Goal: Information Seeking & Learning: Learn about a topic

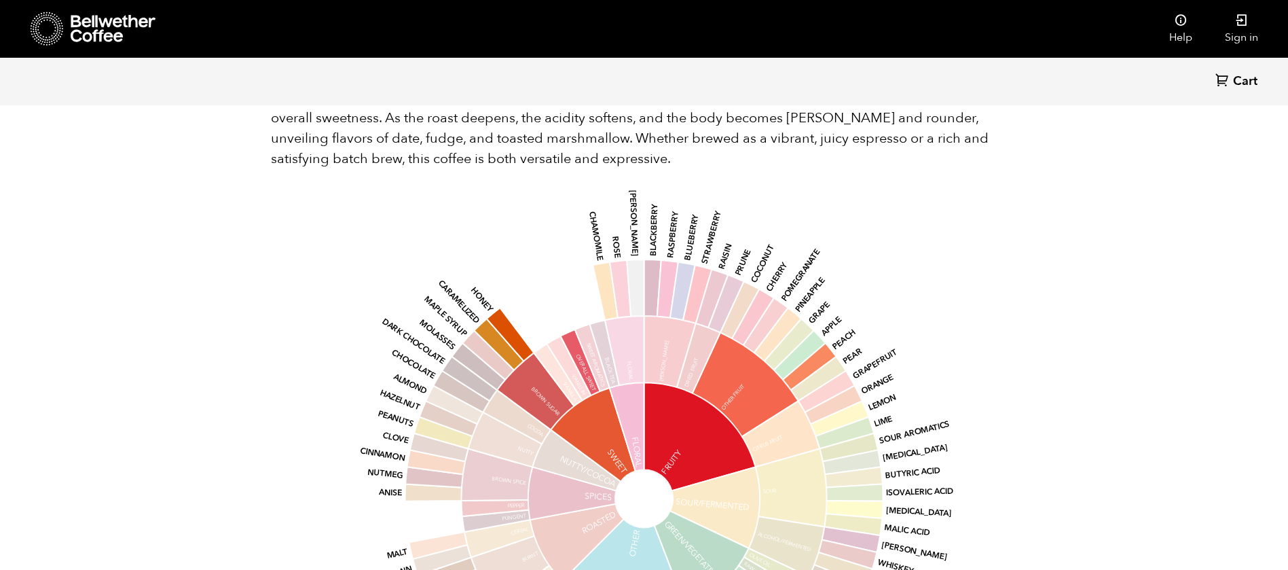
scroll to position [1458, 0]
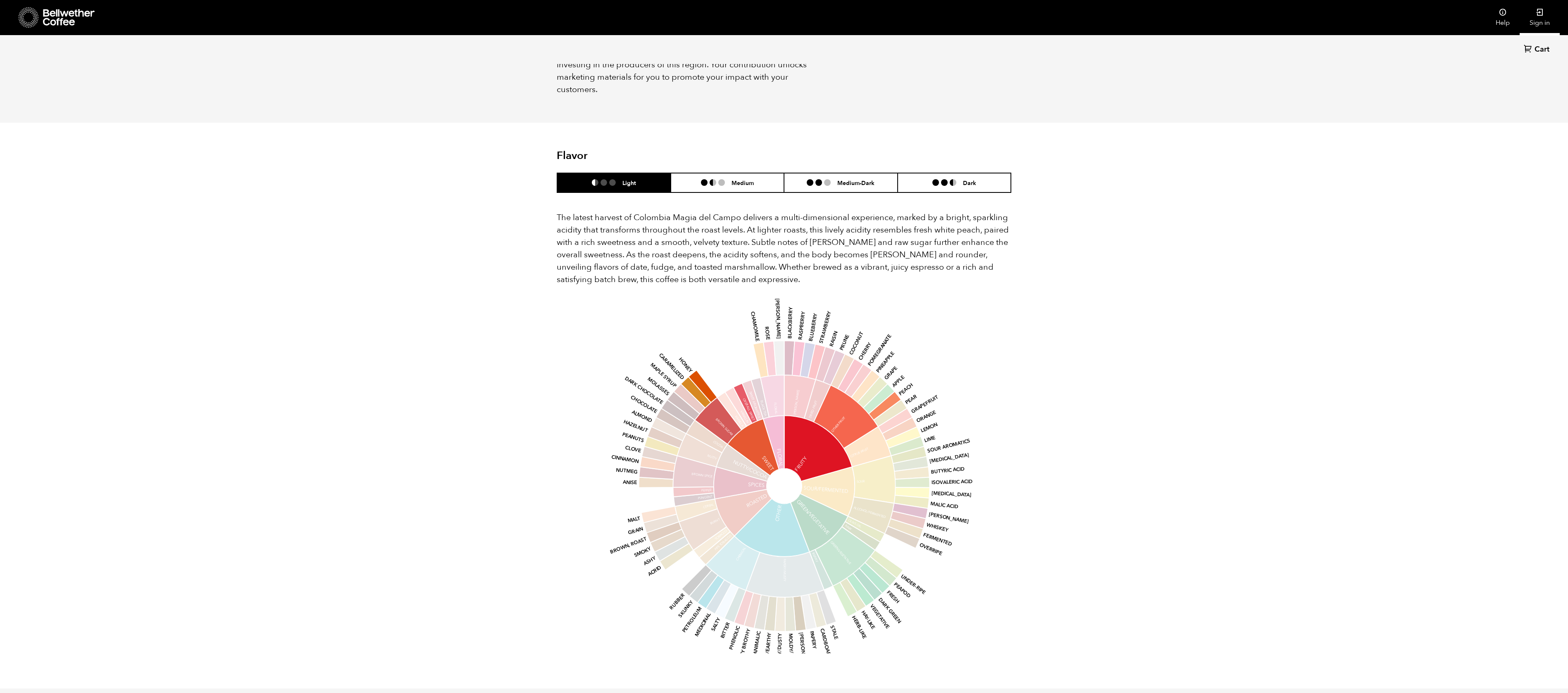
scroll to position [360, 439]
drag, startPoint x: 761, startPoint y: 4, endPoint x: 1076, endPoint y: 359, distance: 474.6
click at [793, 346] on div "Back Cart (0) Your browser does not support the video tag. Your browser does no…" at bounding box center [784, 140] width 1568 height 1582
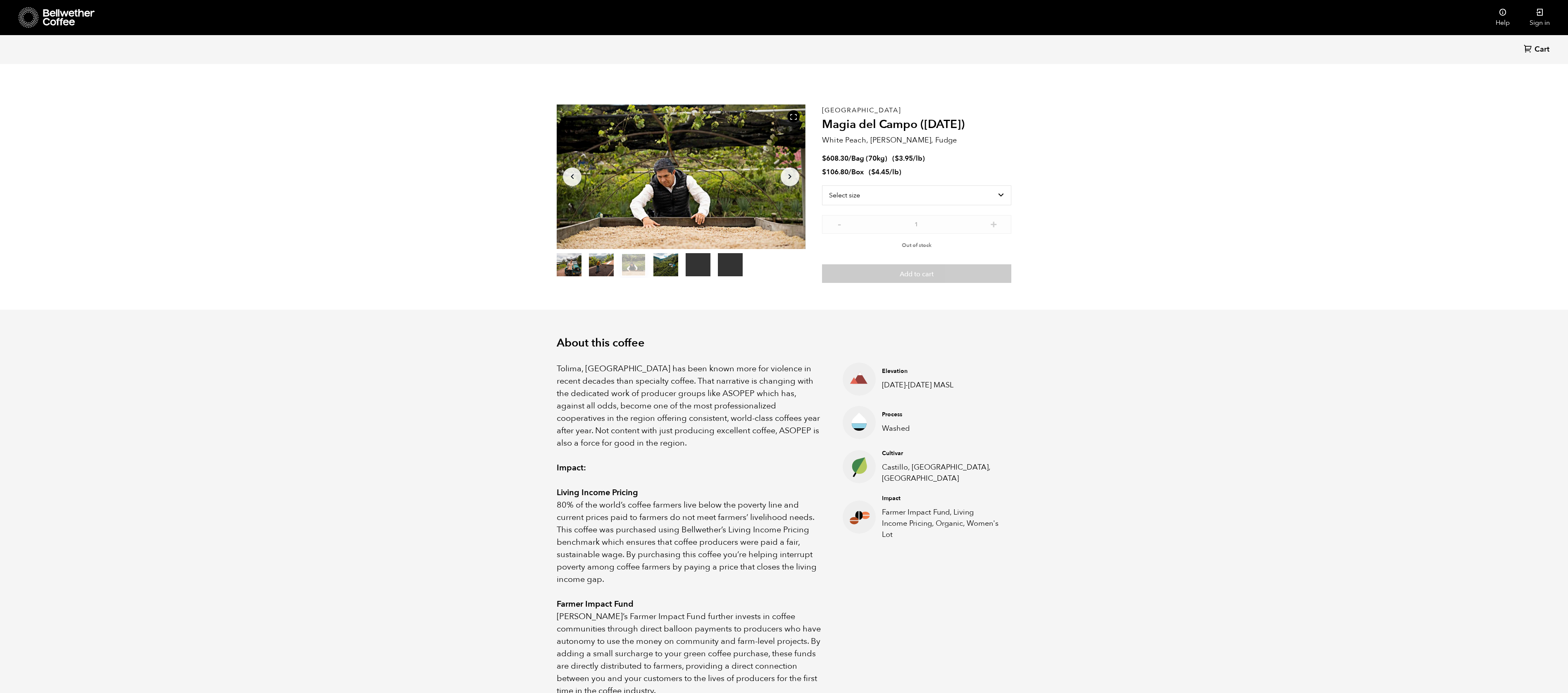
click at [793, 346] on section "About this coffee Tolima, Colombia has been known more for violence in recent d…" at bounding box center [784, 566] width 1568 height 513
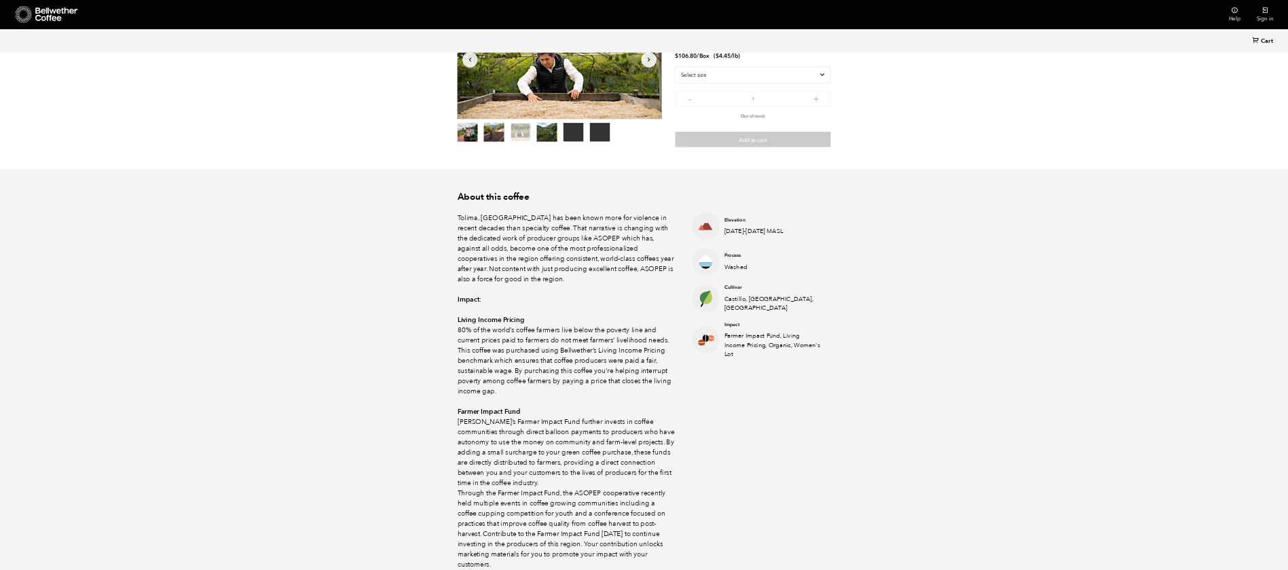
scroll to position [174, 0]
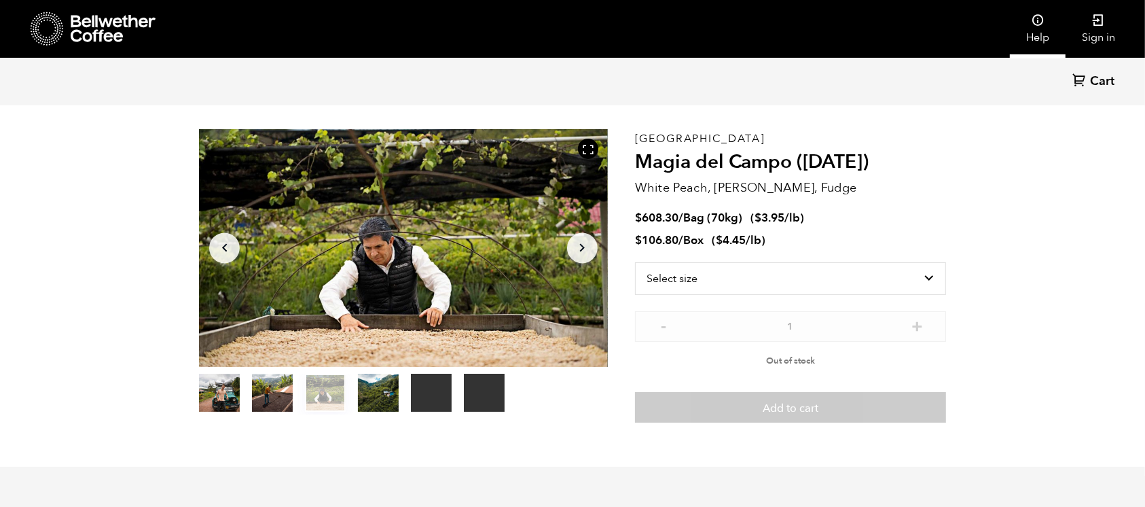
scroll to position [38, 0]
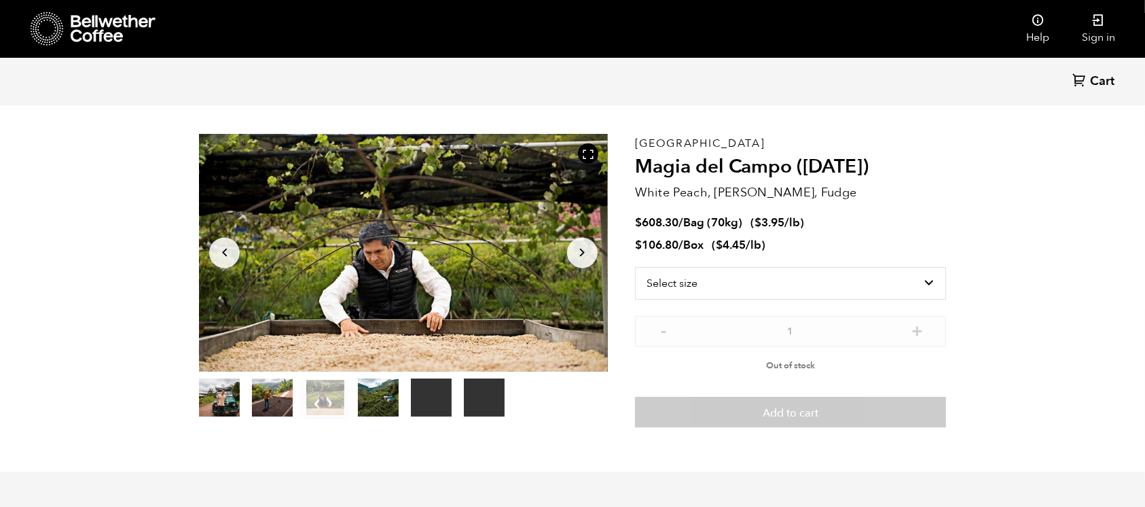
drag, startPoint x: 2444, startPoint y: 1, endPoint x: 87, endPoint y: 311, distance: 2377.7
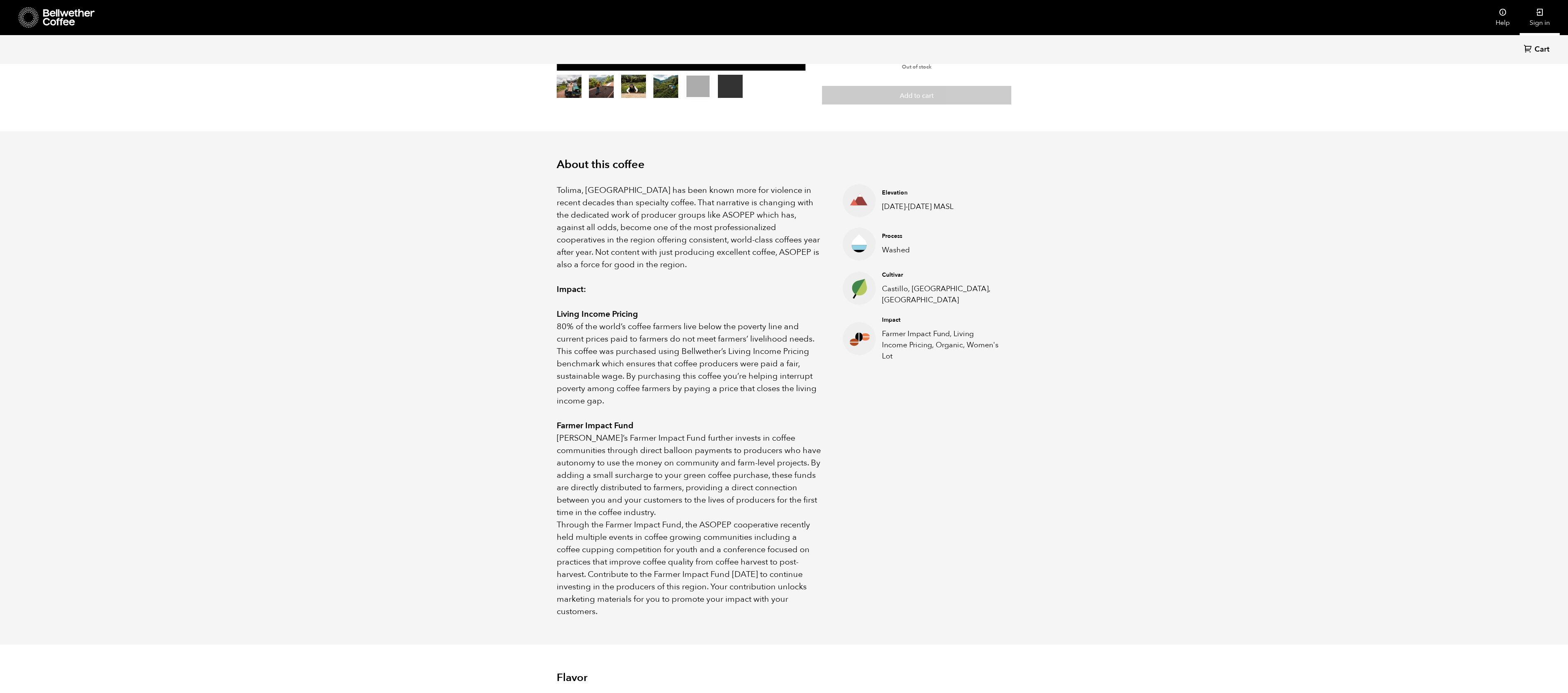
scroll to position [176, 0]
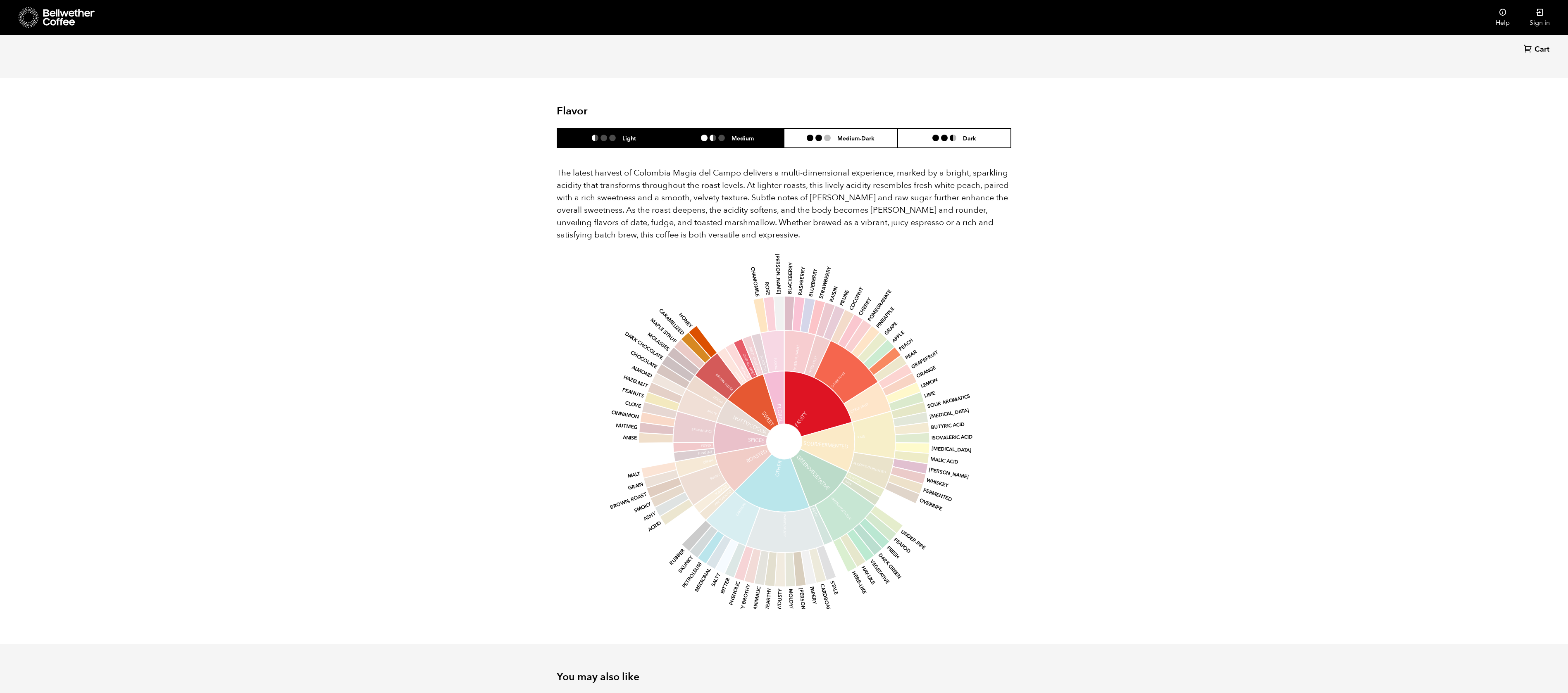
click at [736, 134] on h6 "Medium" at bounding box center [743, 138] width 23 height 7
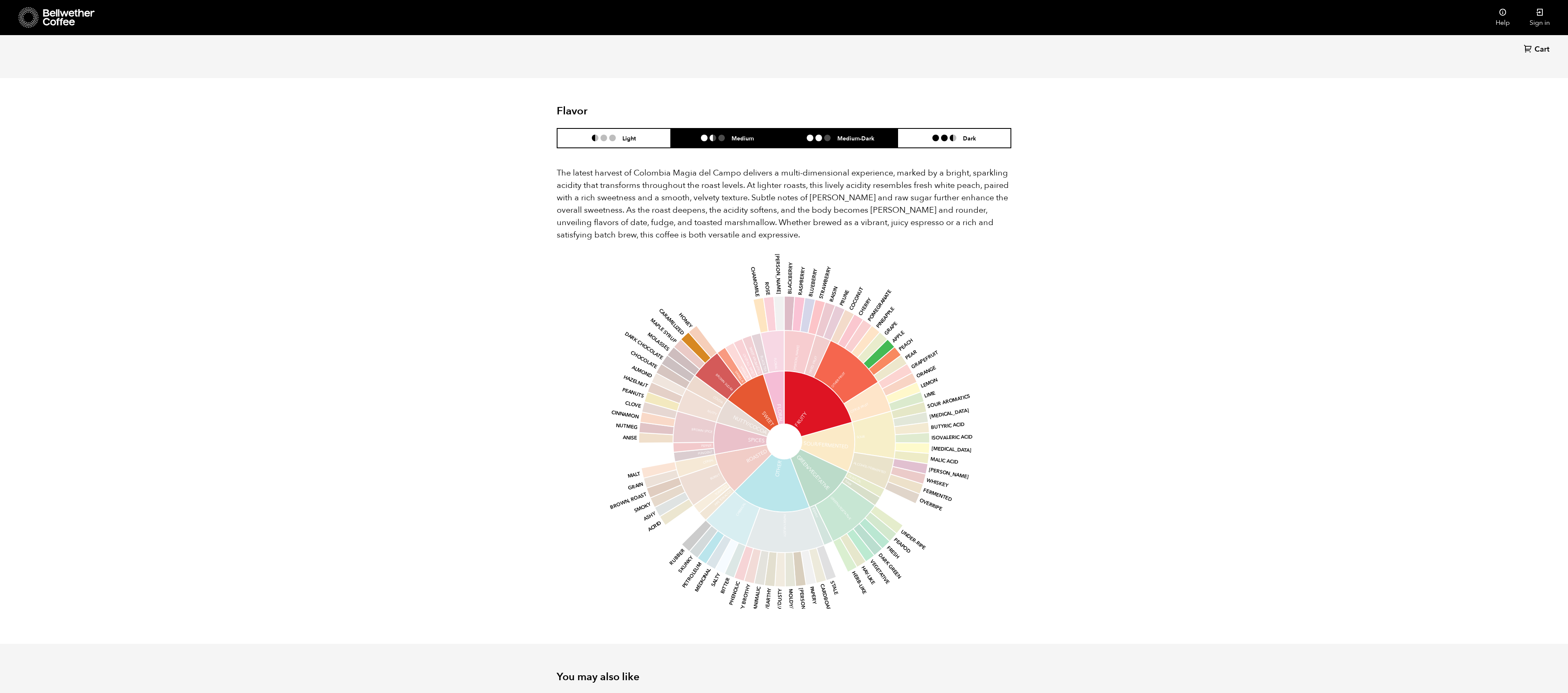
click at [793, 134] on li at bounding box center [819, 138] width 7 height 7
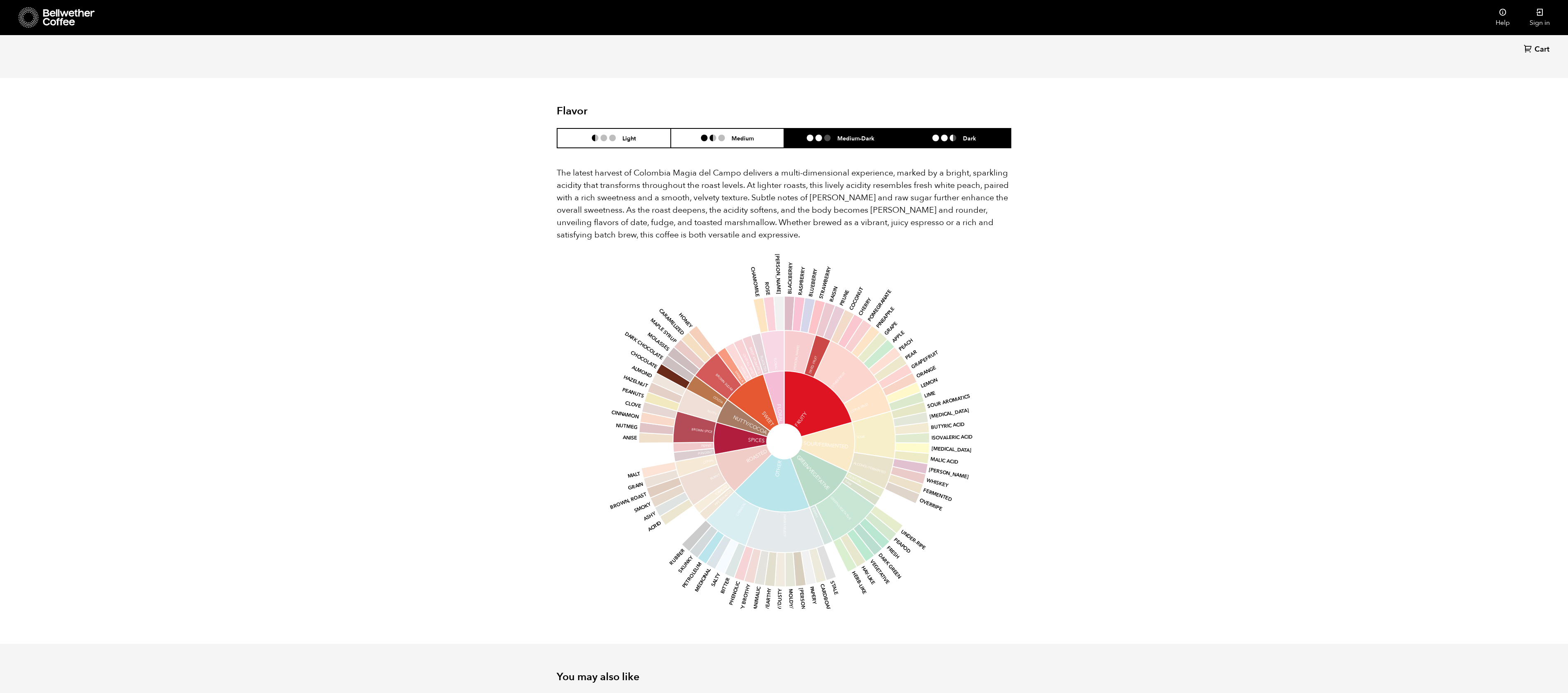
click at [793, 134] on h6 "Dark" at bounding box center [970, 138] width 13 height 7
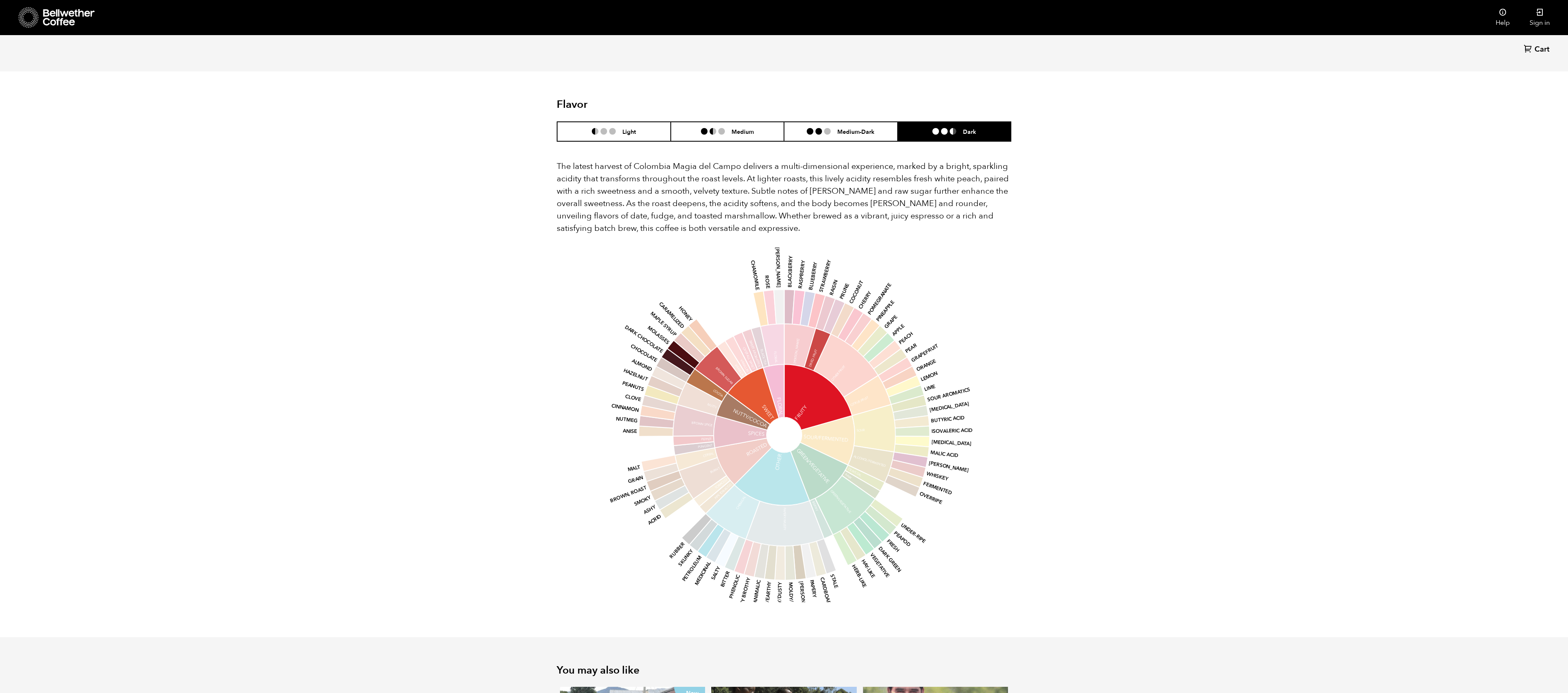
scroll to position [750, 0]
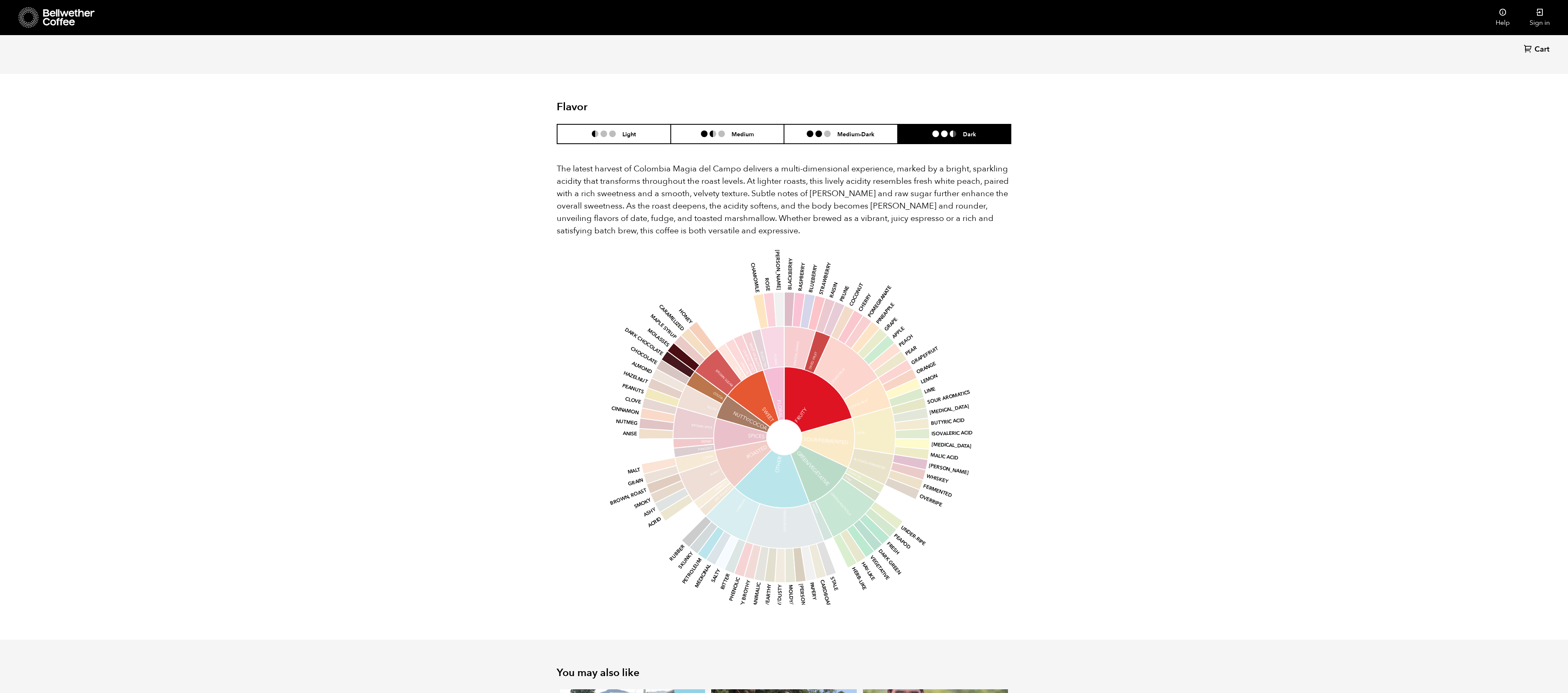
click at [793, 284] on div "Back Cart (0) Your browser does not support the video tag. Your browser does no…" at bounding box center [784, 91] width 1568 height 1582
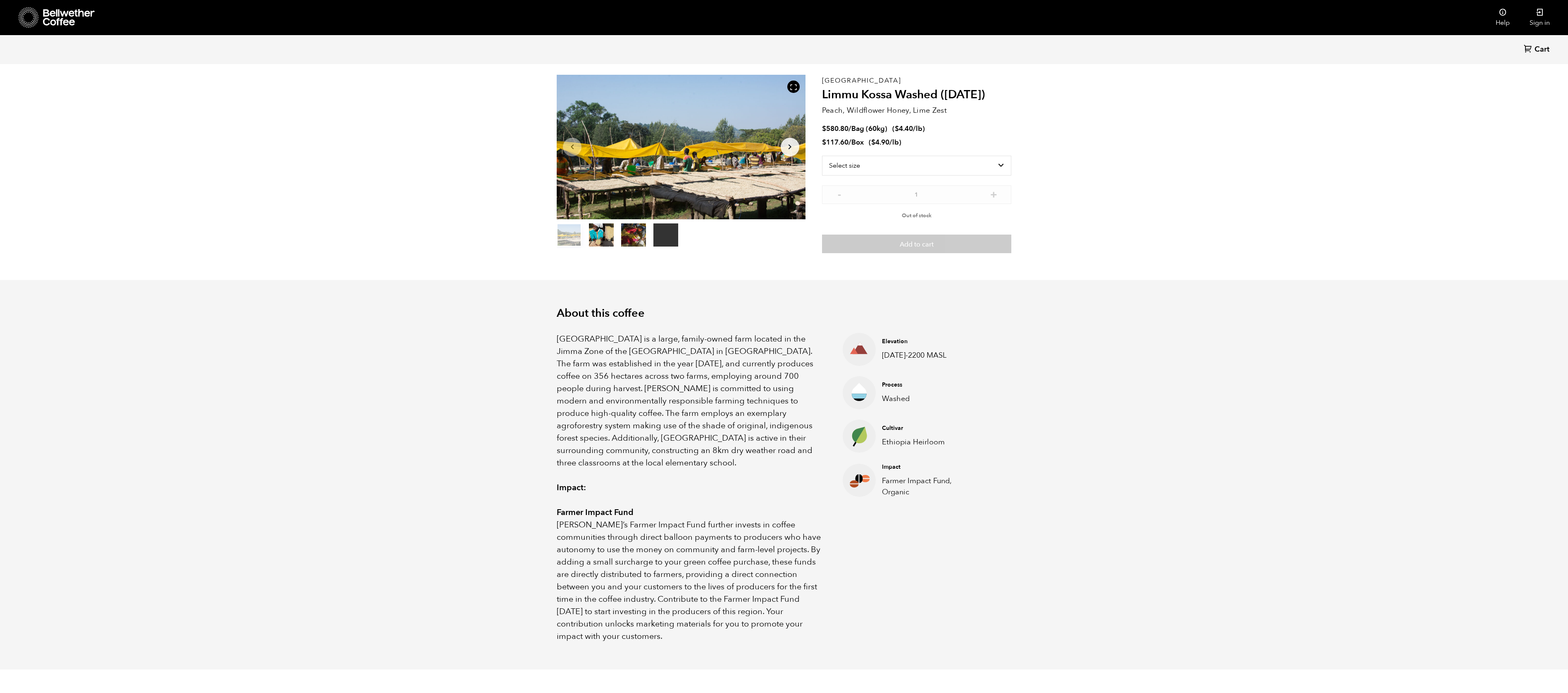
scroll to position [15, 0]
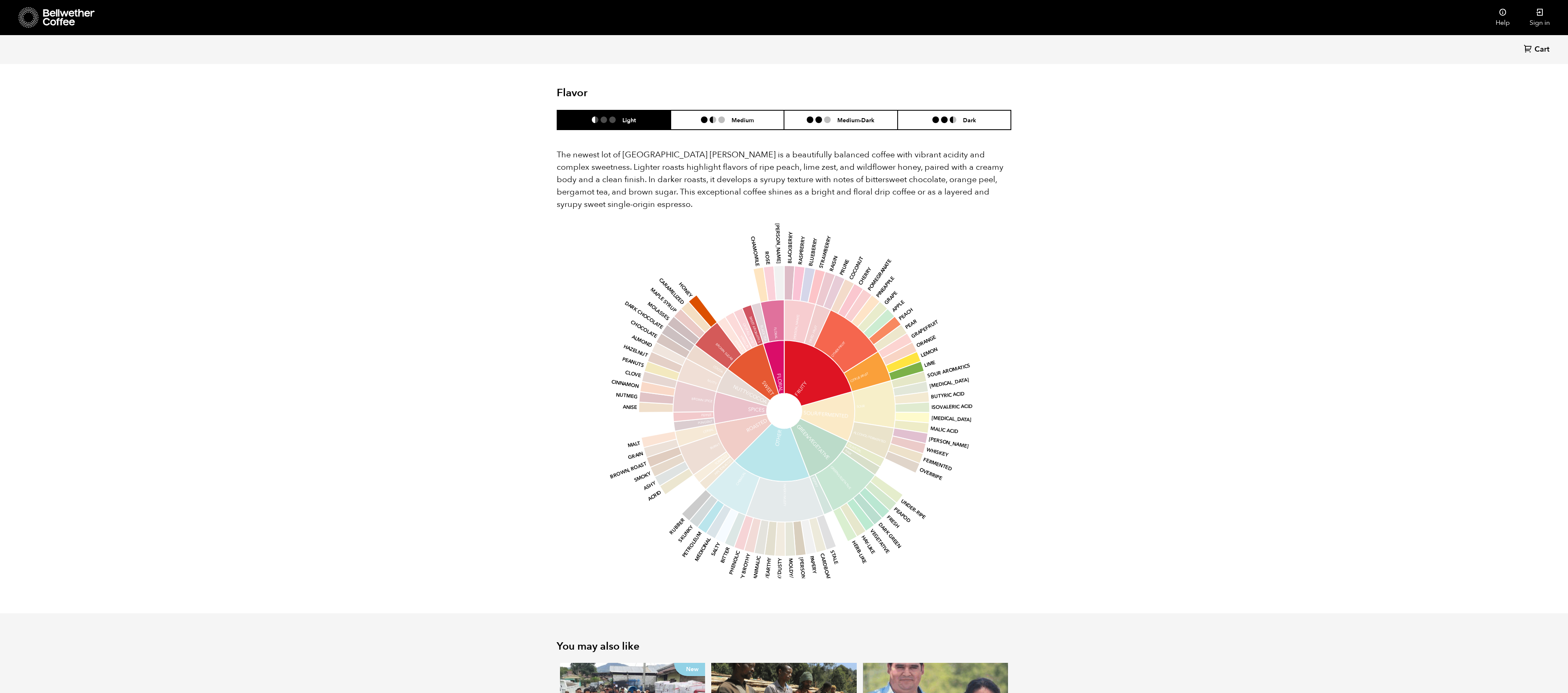
scroll to position [639, 0]
click at [522, 117] on li at bounding box center [704, 120] width 7 height 7
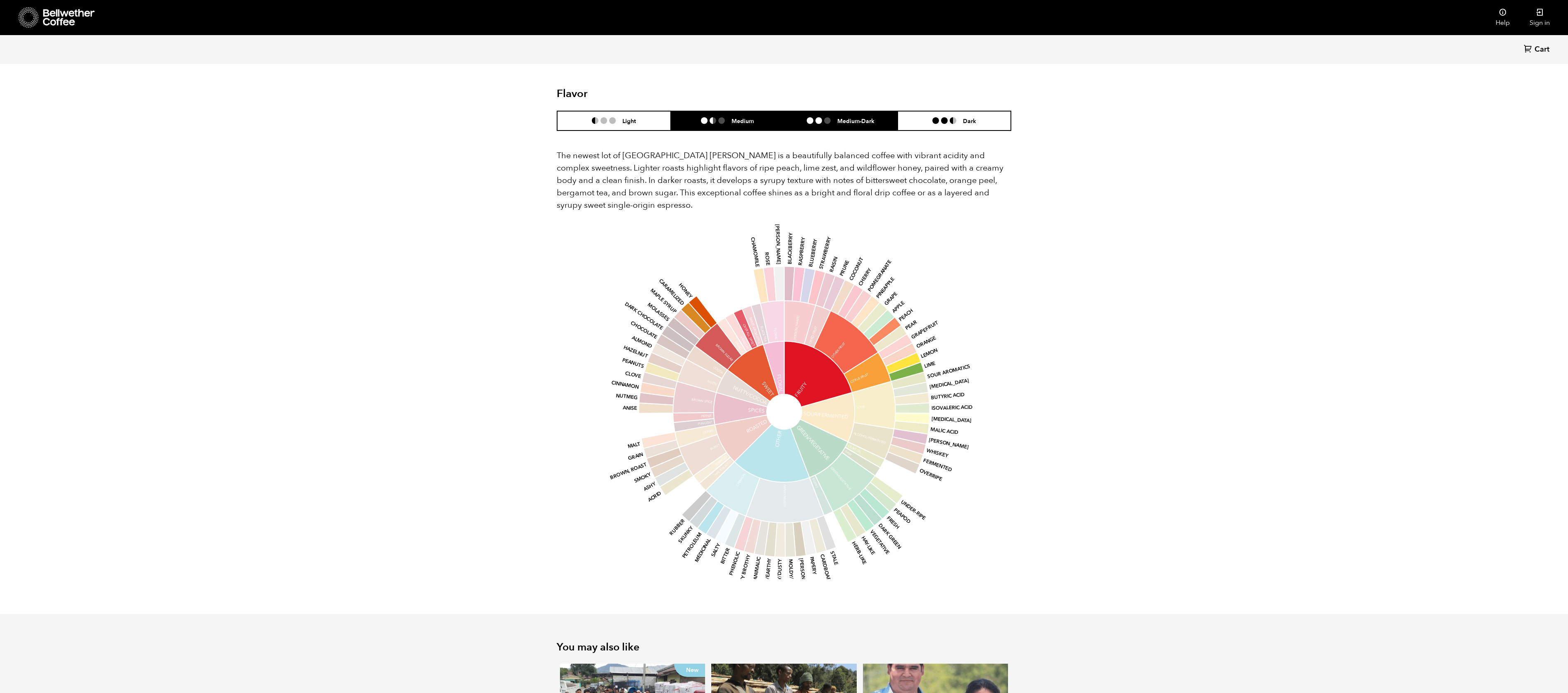
click at [522, 111] on li "Medium-Dark" at bounding box center [841, 121] width 114 height 19
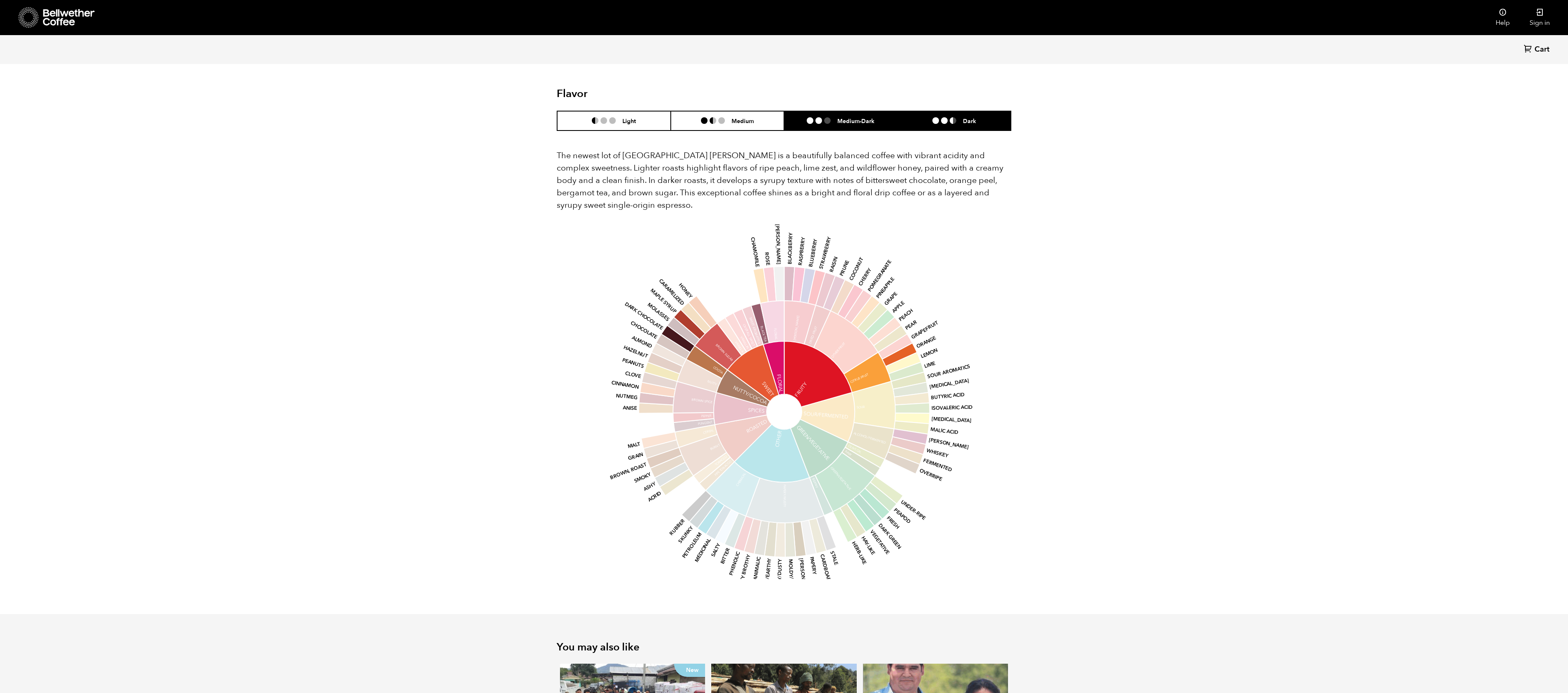
click at [522, 117] on li at bounding box center [953, 120] width 7 height 7
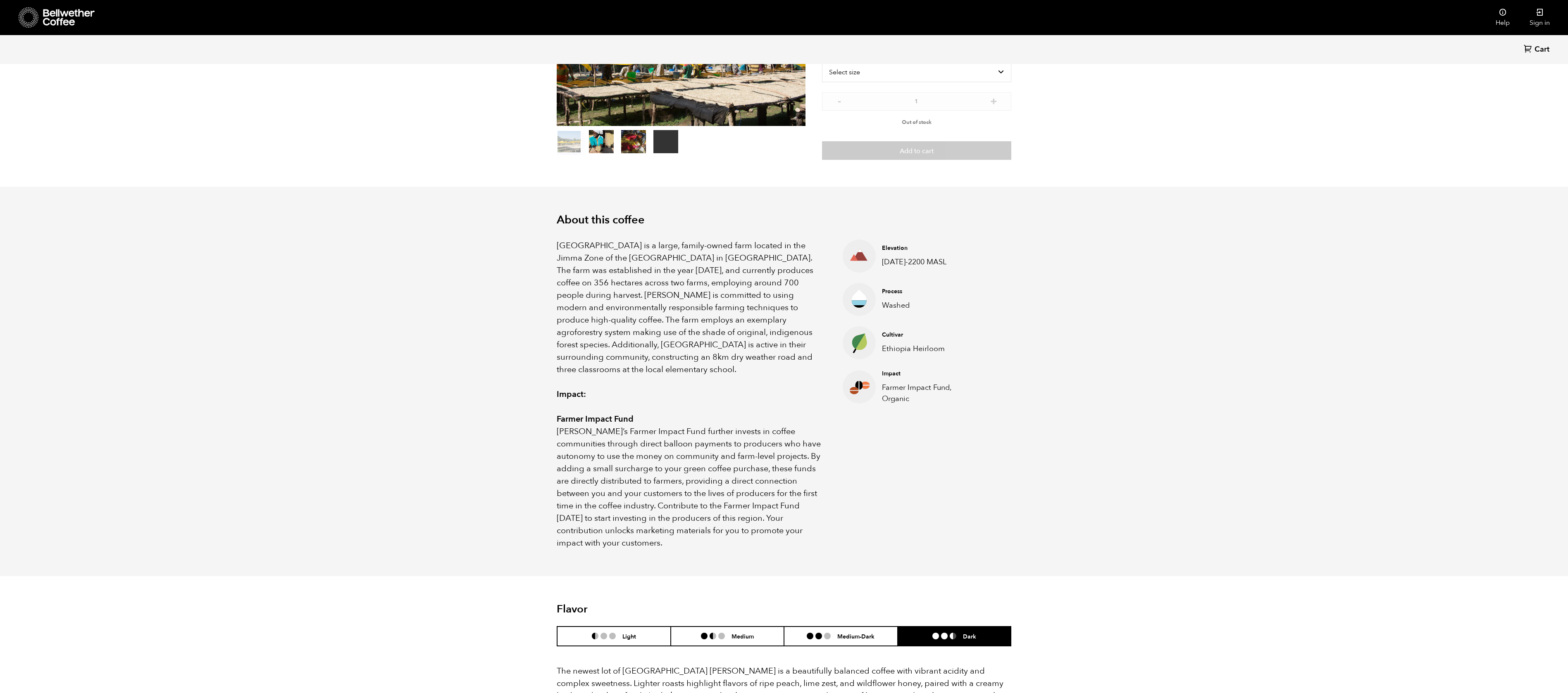
scroll to position [0, 0]
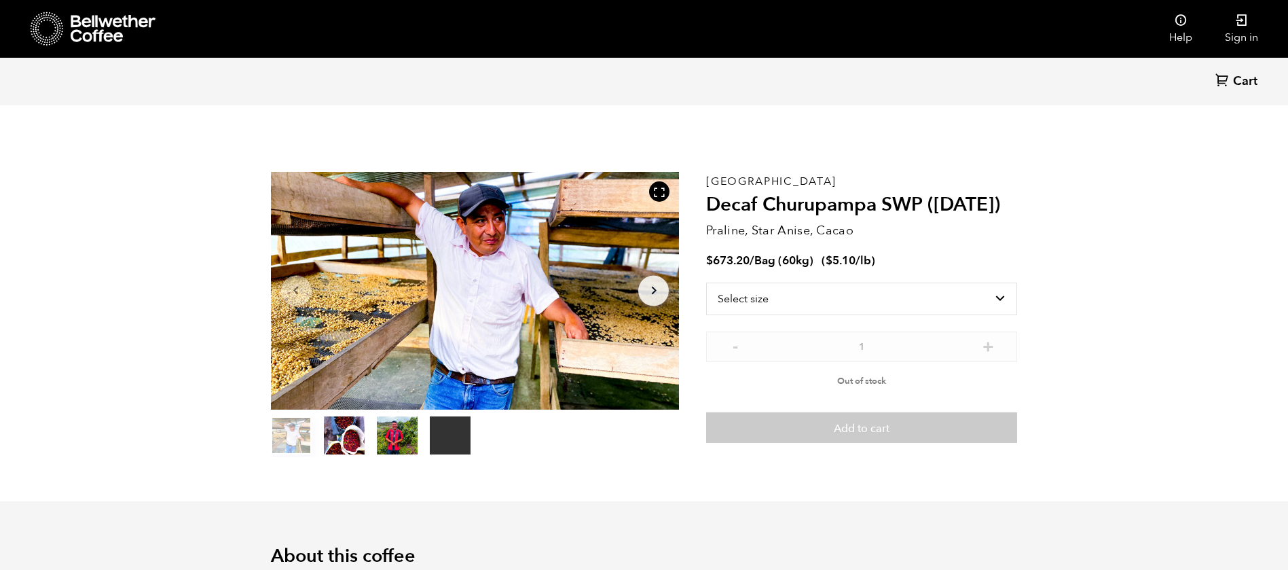
scroll to position [591, 723]
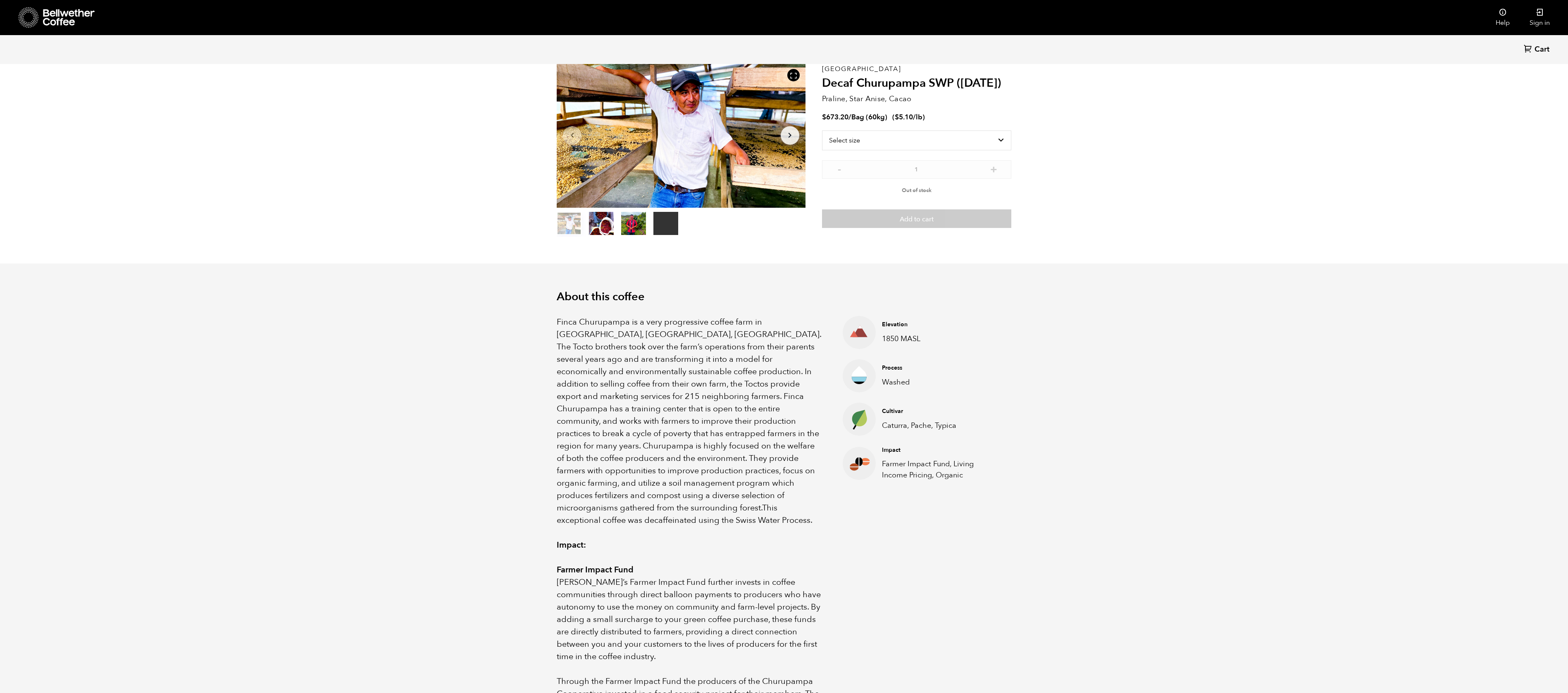
scroll to position [35, 0]
